Goal: Navigation & Orientation: Go to known website

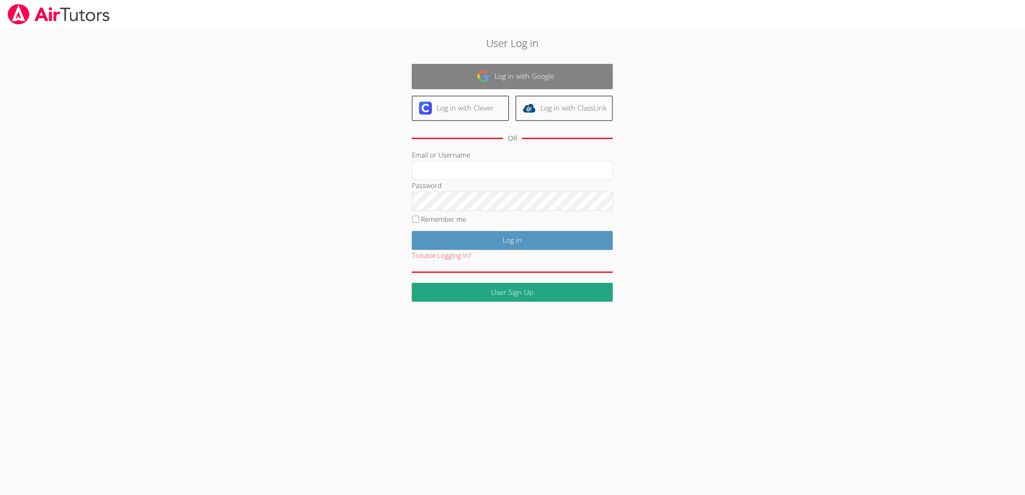
type input "[EMAIL_ADDRESS][DOMAIN_NAME]"
click at [517, 75] on link "Log in with Google" at bounding box center [512, 76] width 201 height 25
